Goal: Task Accomplishment & Management: Manage account settings

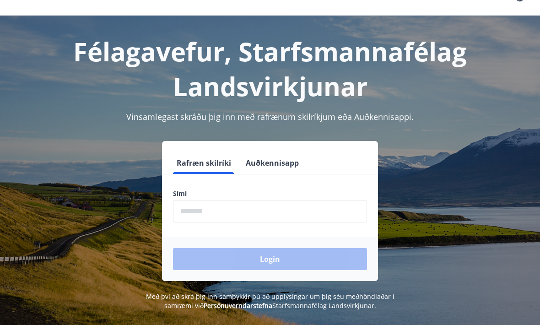
scroll to position [21, 0]
click at [209, 218] on input "phone" at bounding box center [270, 211] width 194 height 22
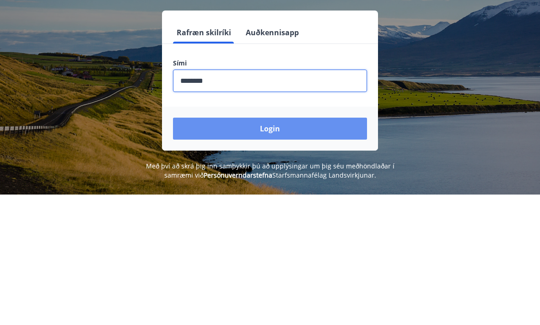
type input "********"
click at [272, 248] on button "Login" at bounding box center [270, 259] width 194 height 22
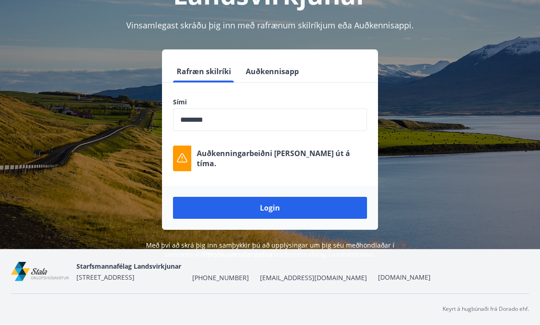
click at [273, 210] on button "Login" at bounding box center [270, 208] width 194 height 22
click at [273, 206] on button "Login" at bounding box center [270, 208] width 194 height 22
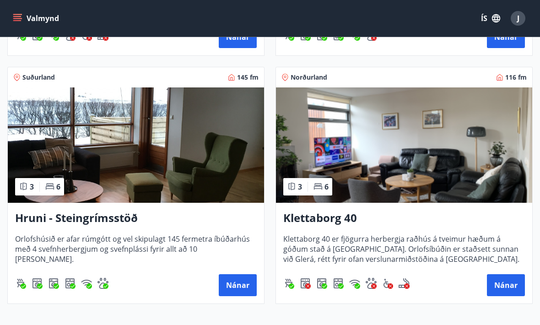
scroll to position [949, 0]
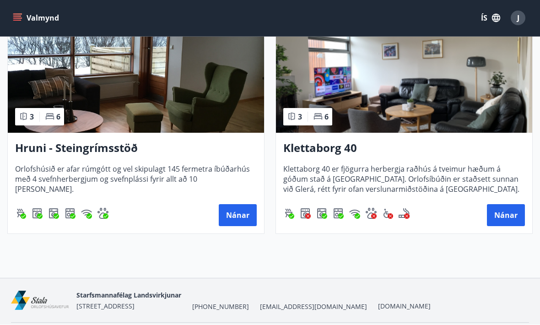
click at [506, 220] on button "Nánar" at bounding box center [506, 215] width 38 height 22
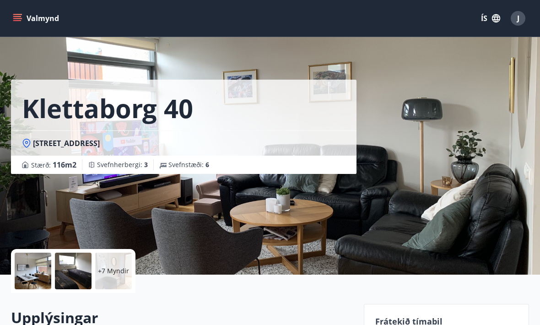
click at [517, 19] on span "J" at bounding box center [518, 18] width 2 height 10
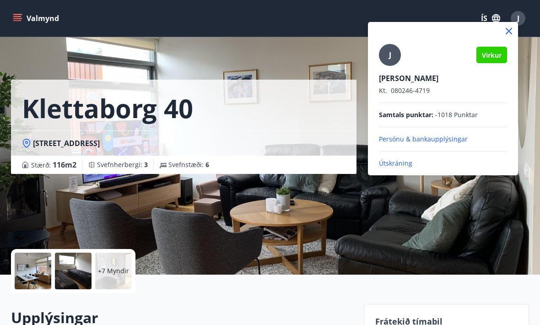
click at [422, 140] on p "Persónu & bankaupplýsingar" at bounding box center [443, 138] width 128 height 9
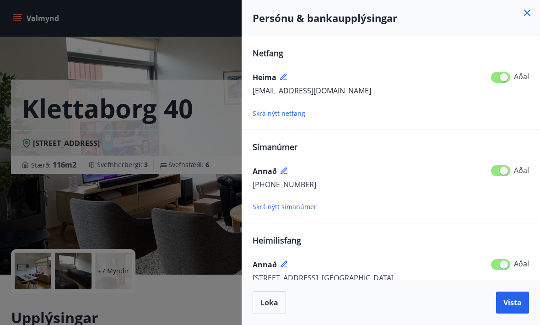
click at [534, 10] on div "Persónu & bankaupplýsingar" at bounding box center [390, 18] width 298 height 36
click at [529, 15] on icon at bounding box center [527, 13] width 6 height 6
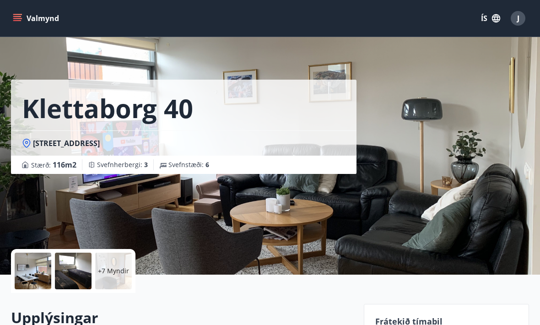
click at [517, 21] on span "J" at bounding box center [518, 18] width 2 height 10
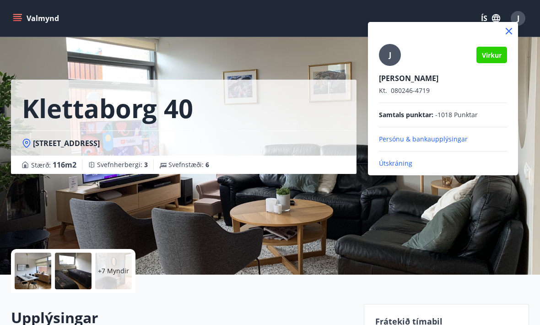
click at [401, 167] on p "Útskráning" at bounding box center [443, 163] width 128 height 9
